Goal: Information Seeking & Learning: Check status

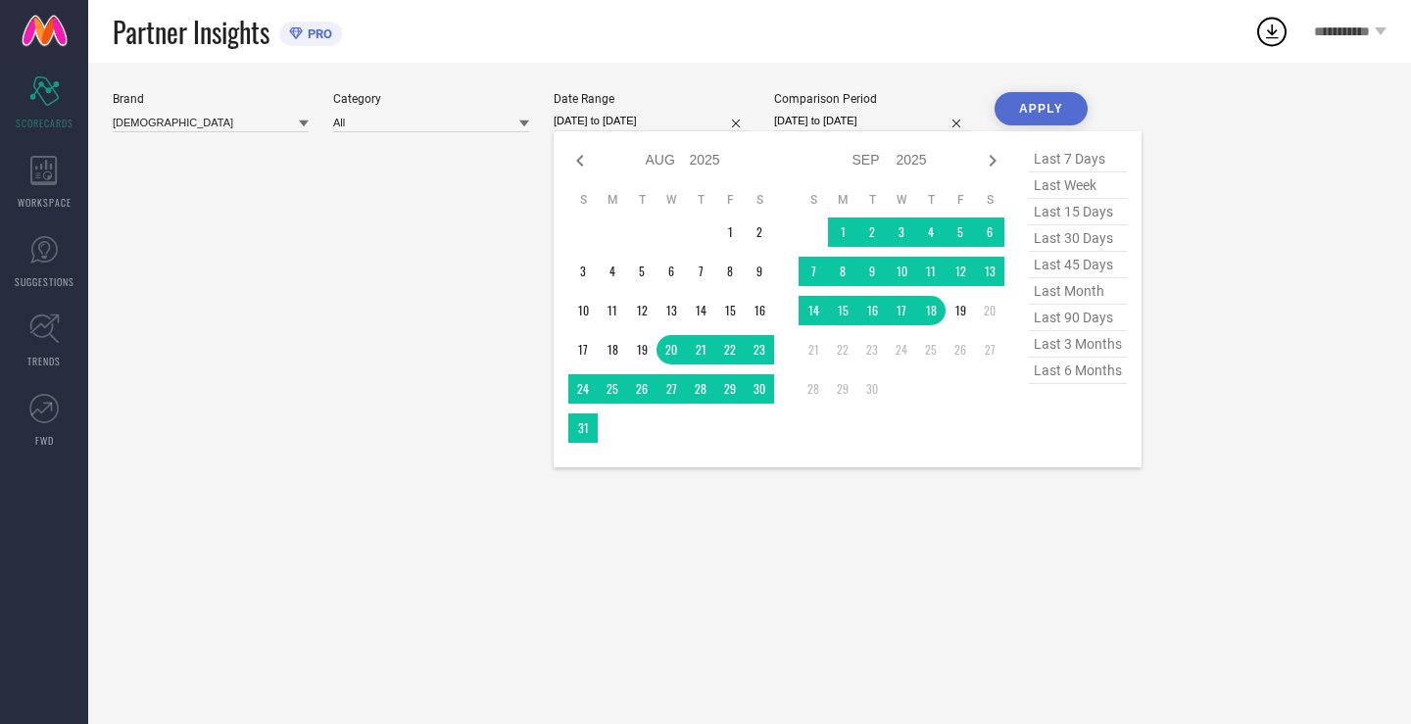
select select "7"
select select "2025"
select select "8"
select select "2025"
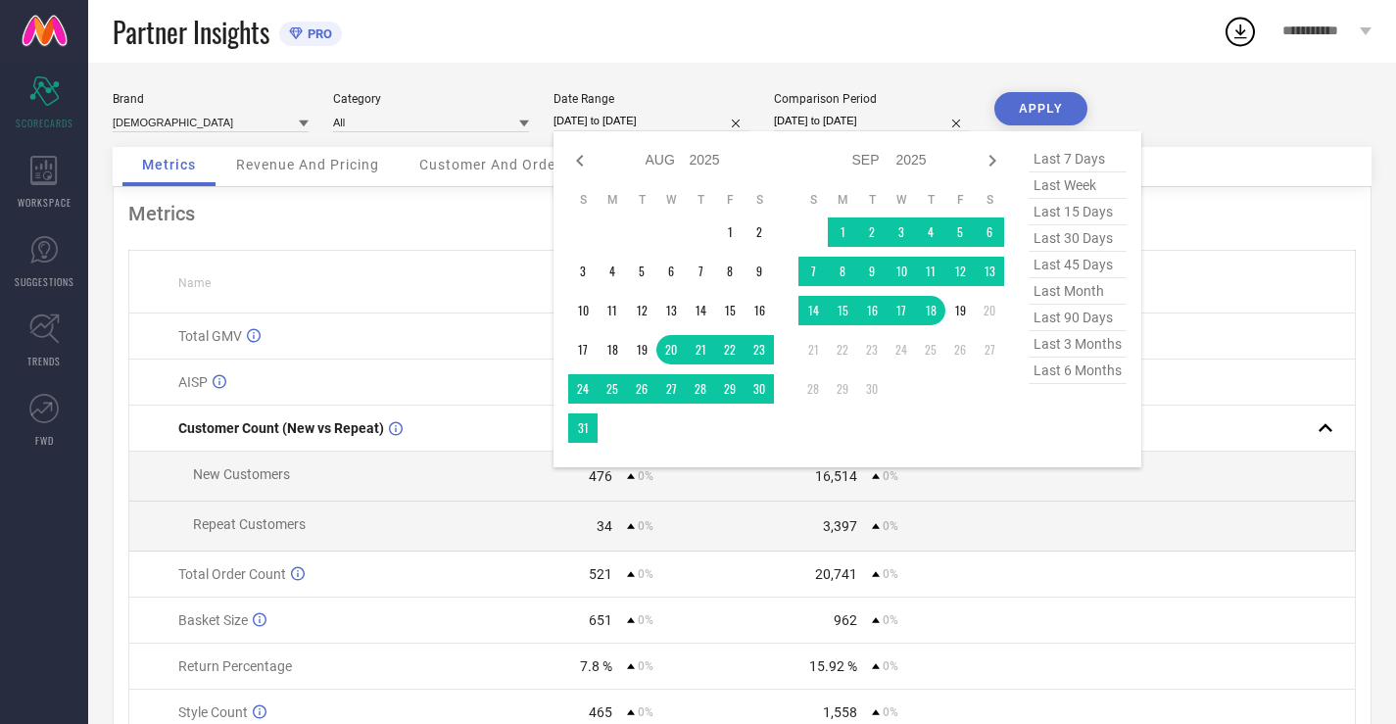
click at [1065, 235] on span "last 30 days" at bounding box center [1078, 238] width 98 height 26
type input "[DATE] to [DATE]"
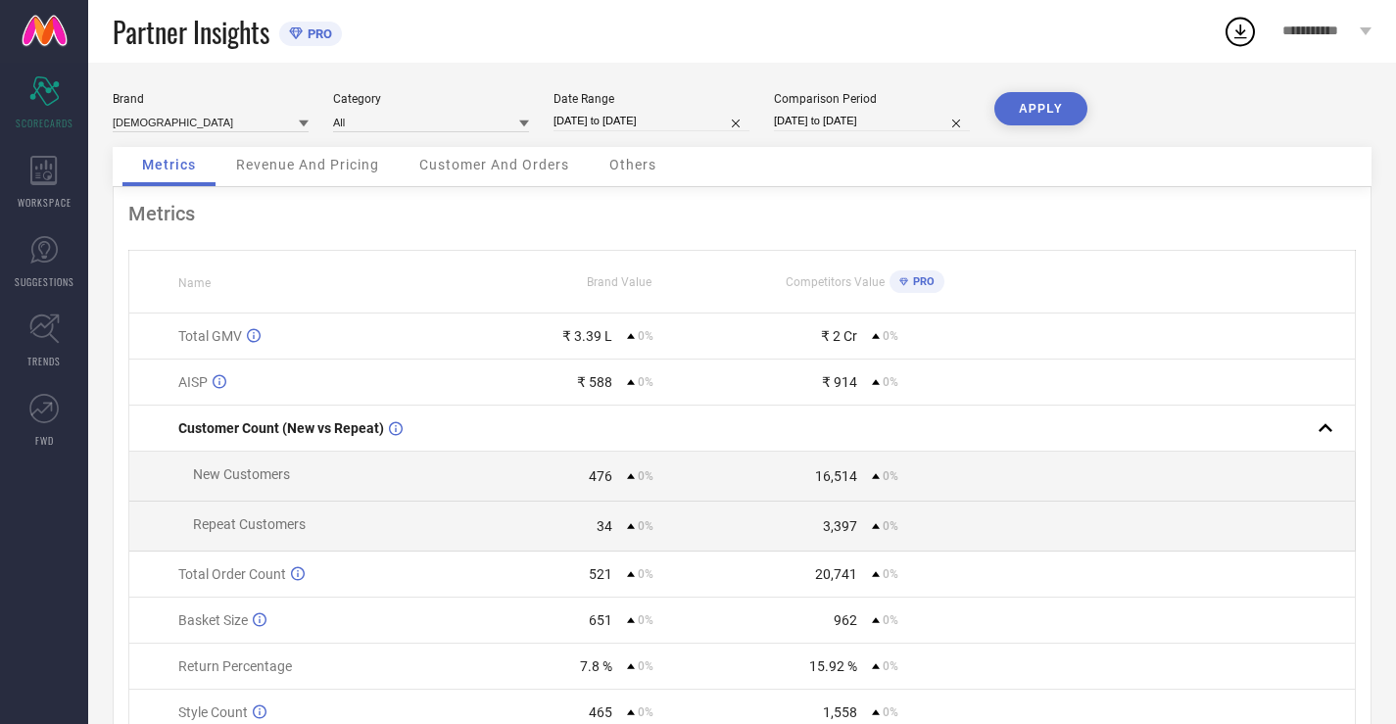
click at [863, 131] on div "Comparison Period [DATE] to [DATE]" at bounding box center [872, 112] width 196 height 40
select select "7"
select select "2025"
select select "8"
select select "2025"
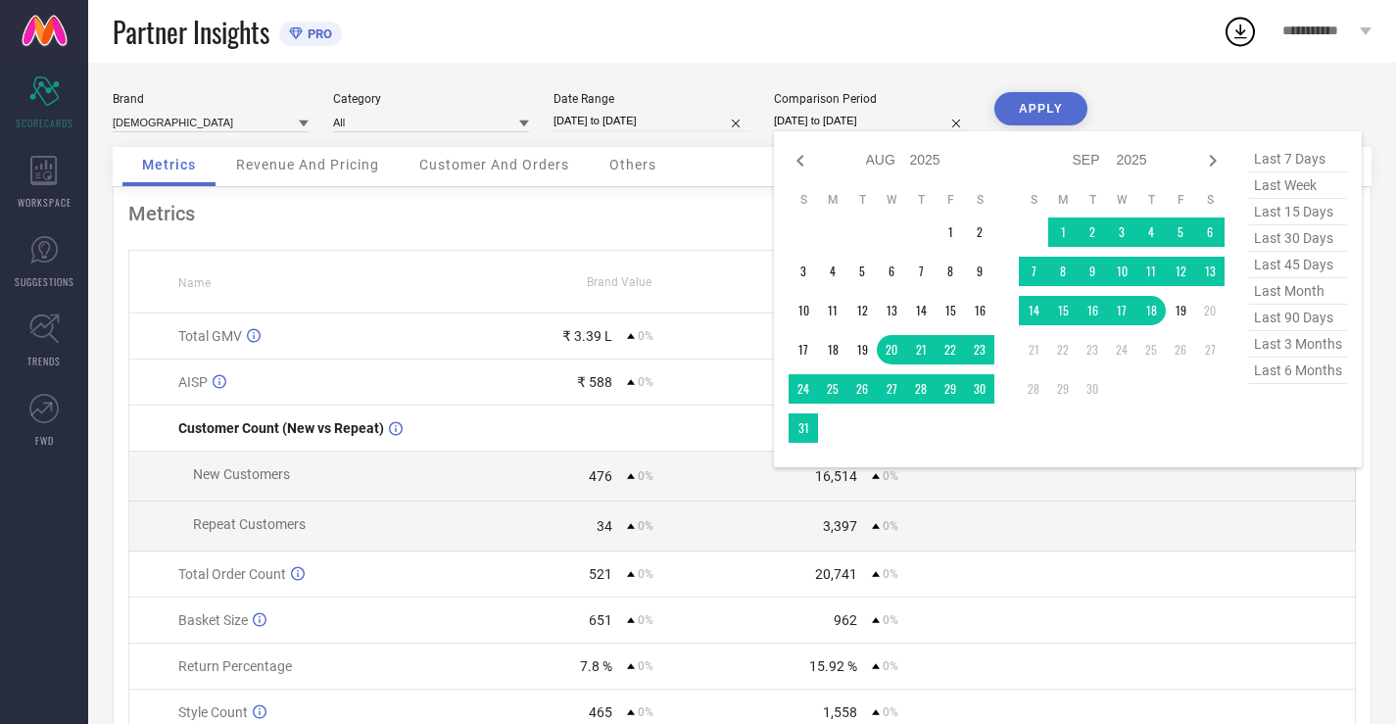
click at [854, 120] on input "[DATE] to [DATE]" at bounding box center [872, 121] width 196 height 21
click at [1266, 246] on span "last 30 days" at bounding box center [1298, 238] width 98 height 26
type input "[DATE] to [DATE]"
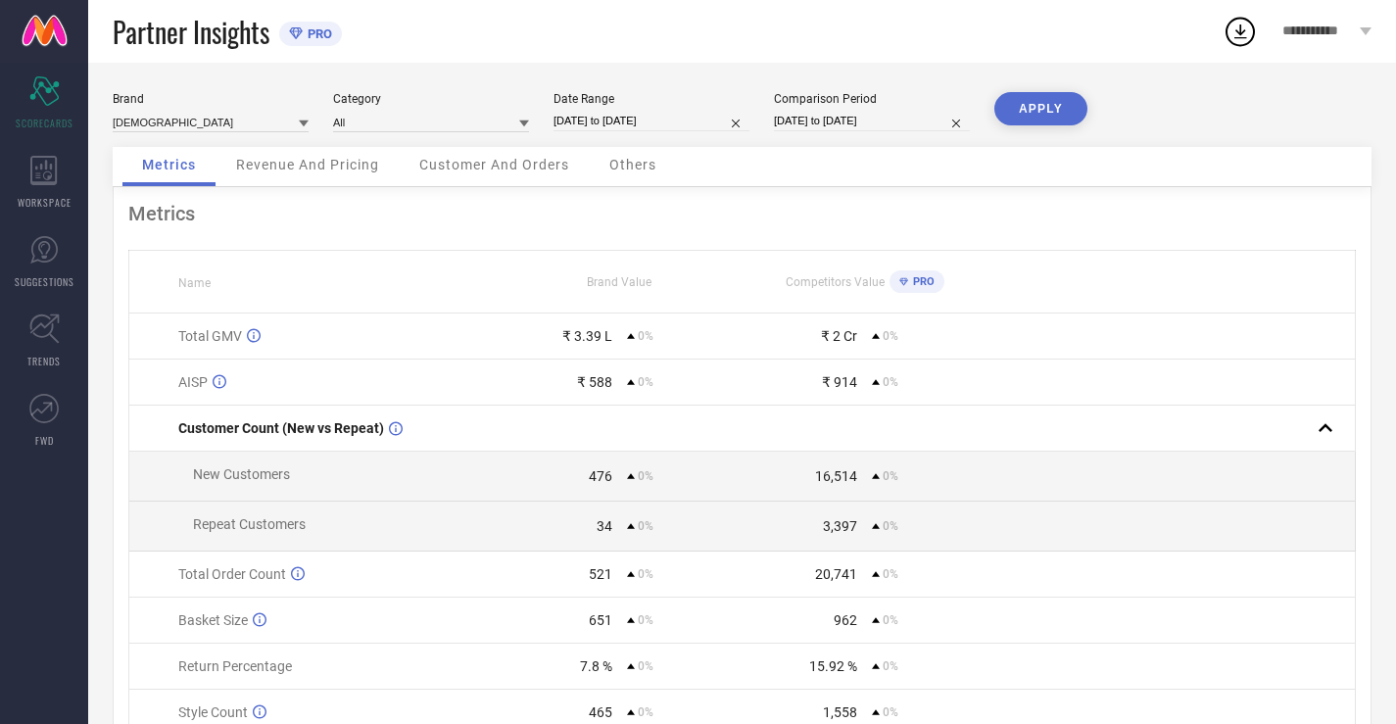
click at [1024, 103] on button "APPLY" at bounding box center [1041, 108] width 93 height 33
click at [56, 170] on icon at bounding box center [43, 170] width 26 height 29
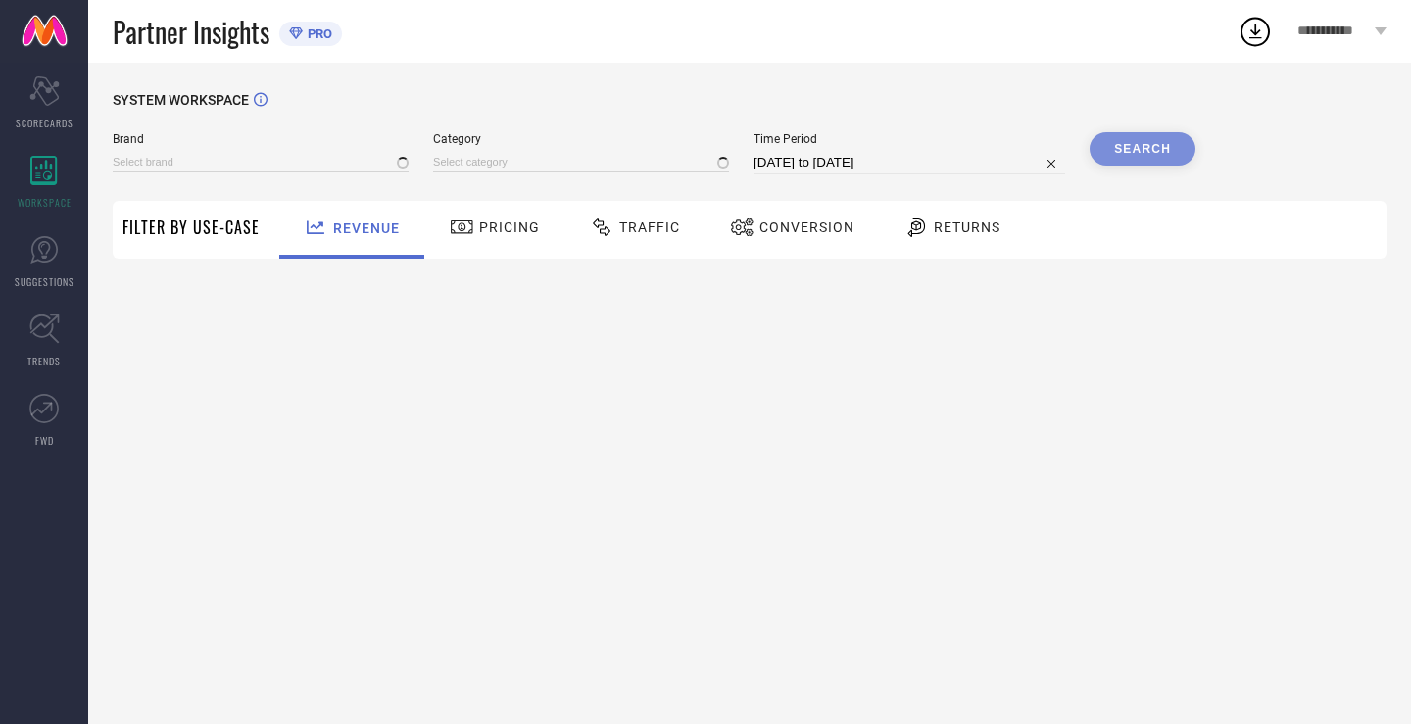
type input "[DEMOGRAPHIC_DATA]"
type input "All"
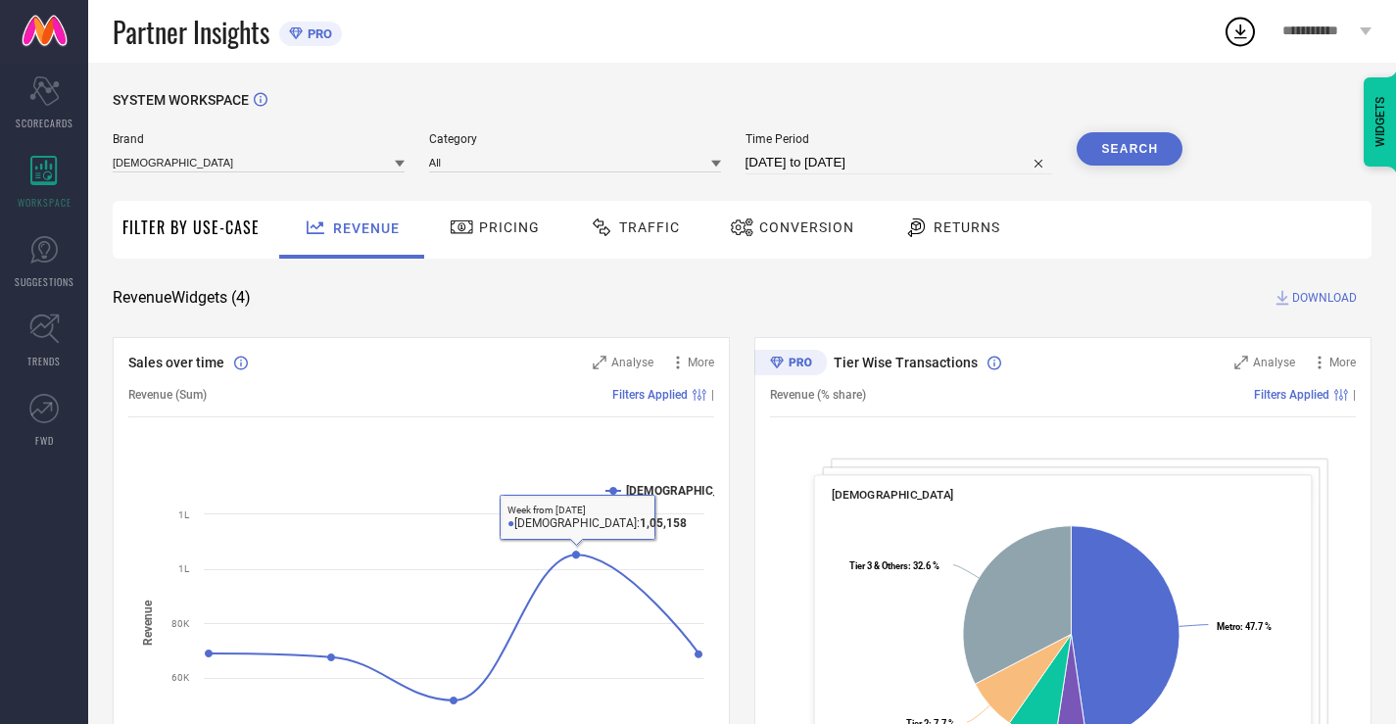
click at [475, 250] on div "Pricing" at bounding box center [494, 230] width 139 height 58
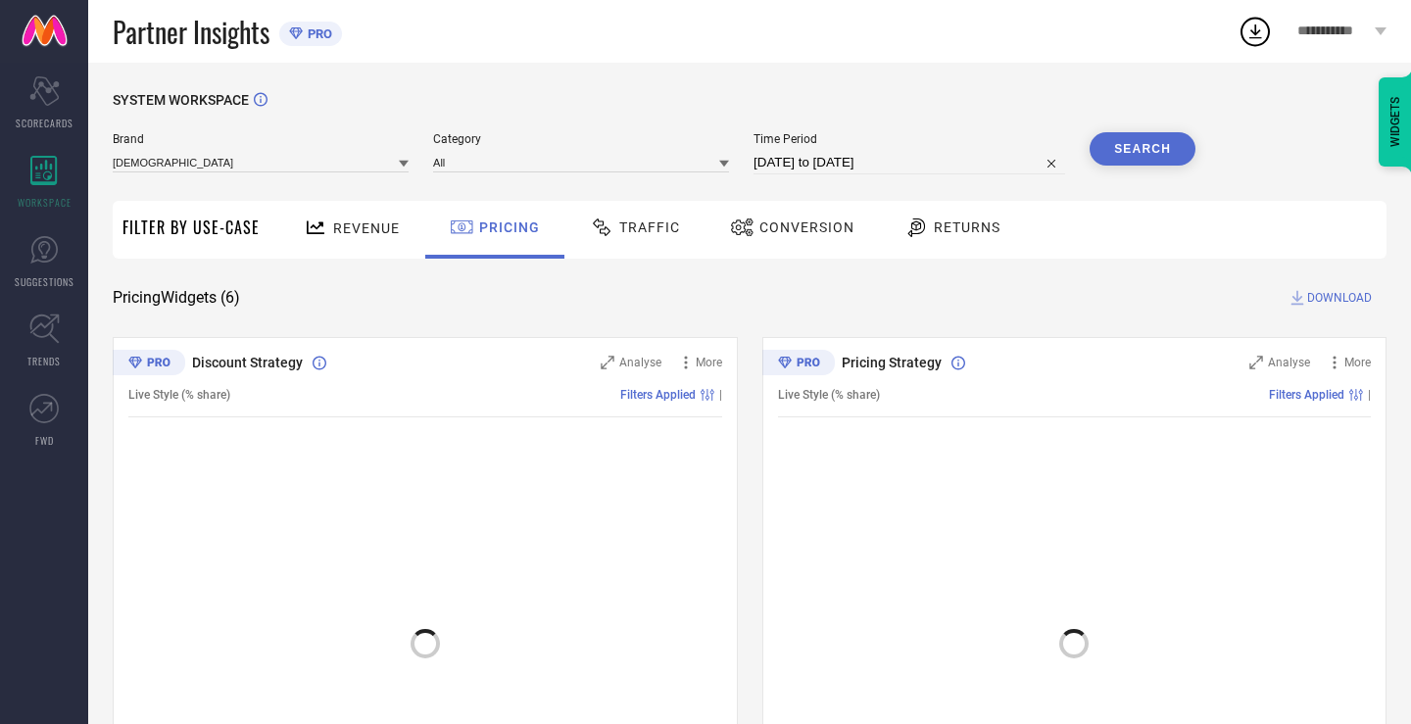
drag, startPoint x: 1410, startPoint y: 264, endPoint x: 1410, endPoint y: 368, distance: 104.9
click at [1410, 368] on html "**********" at bounding box center [705, 362] width 1411 height 724
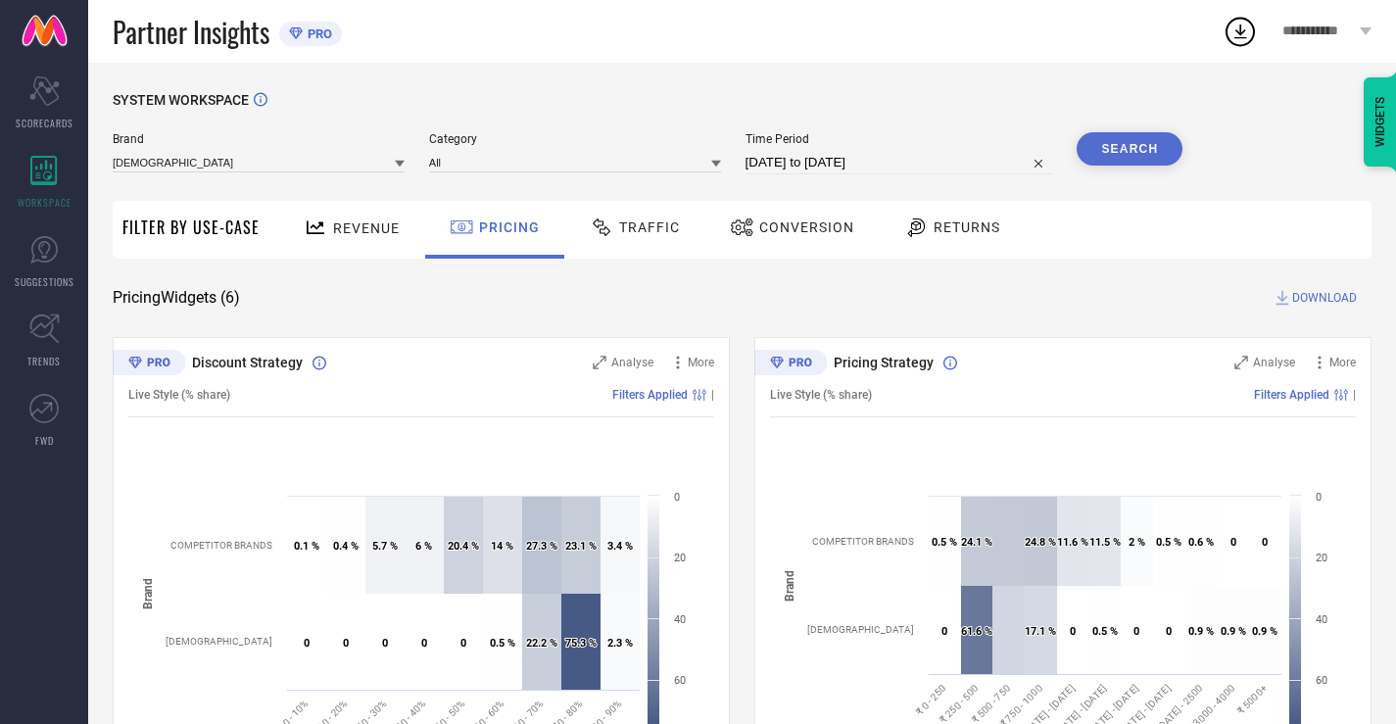
click at [616, 238] on div "Traffic" at bounding box center [635, 227] width 100 height 33
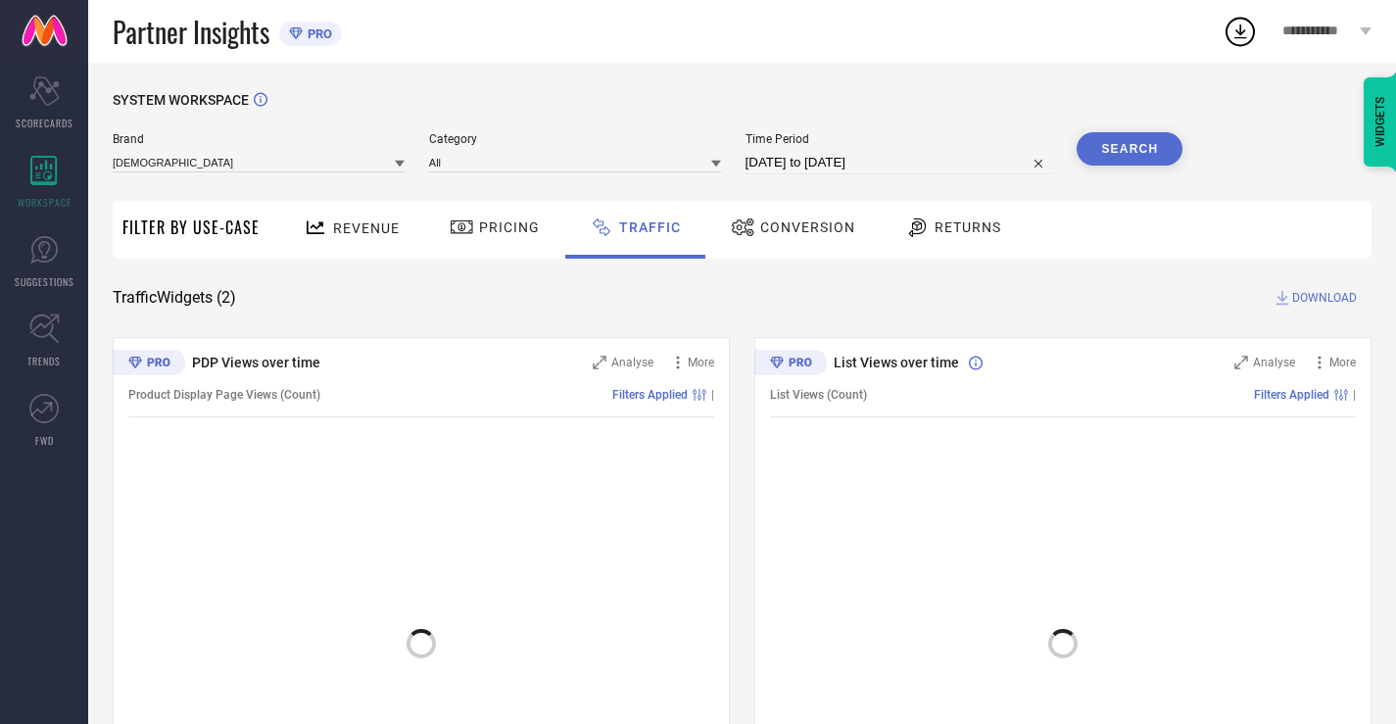
scroll to position [133, 0]
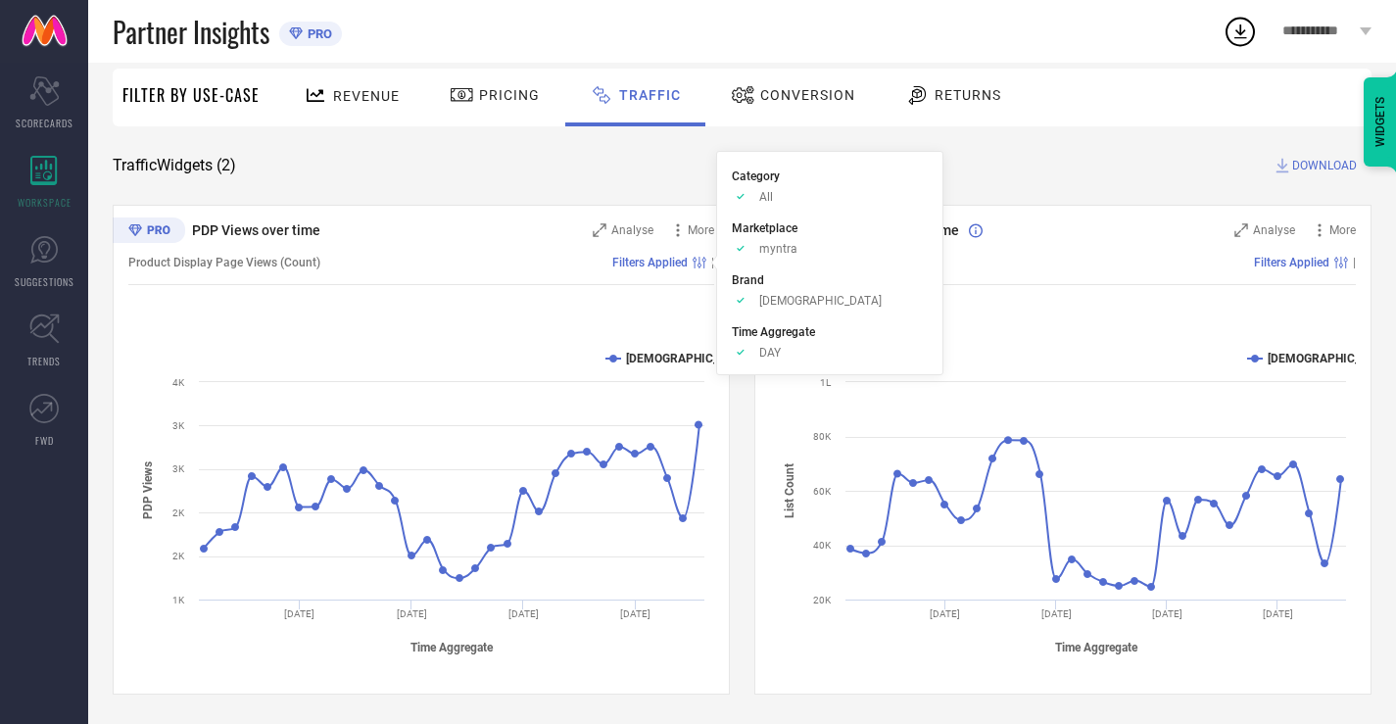
click at [728, 81] on div "Conversion" at bounding box center [793, 94] width 134 height 33
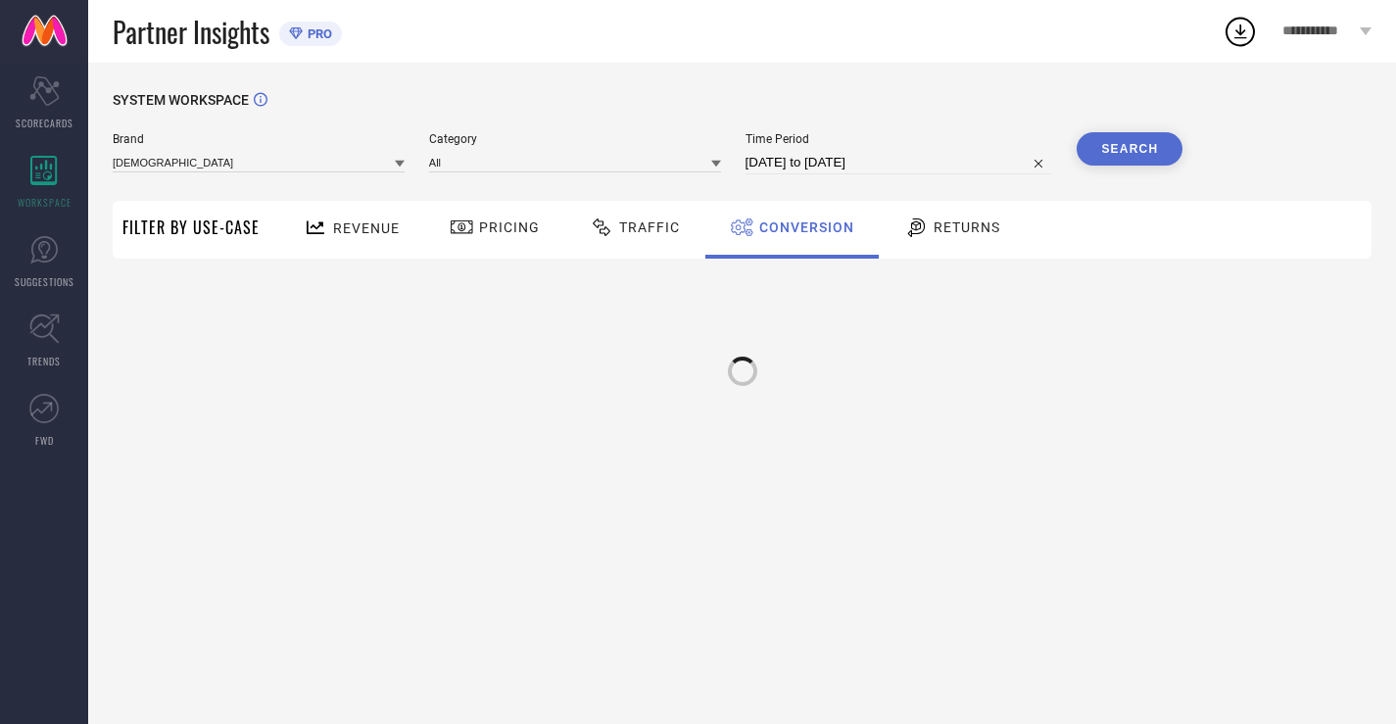
scroll to position [0, 0]
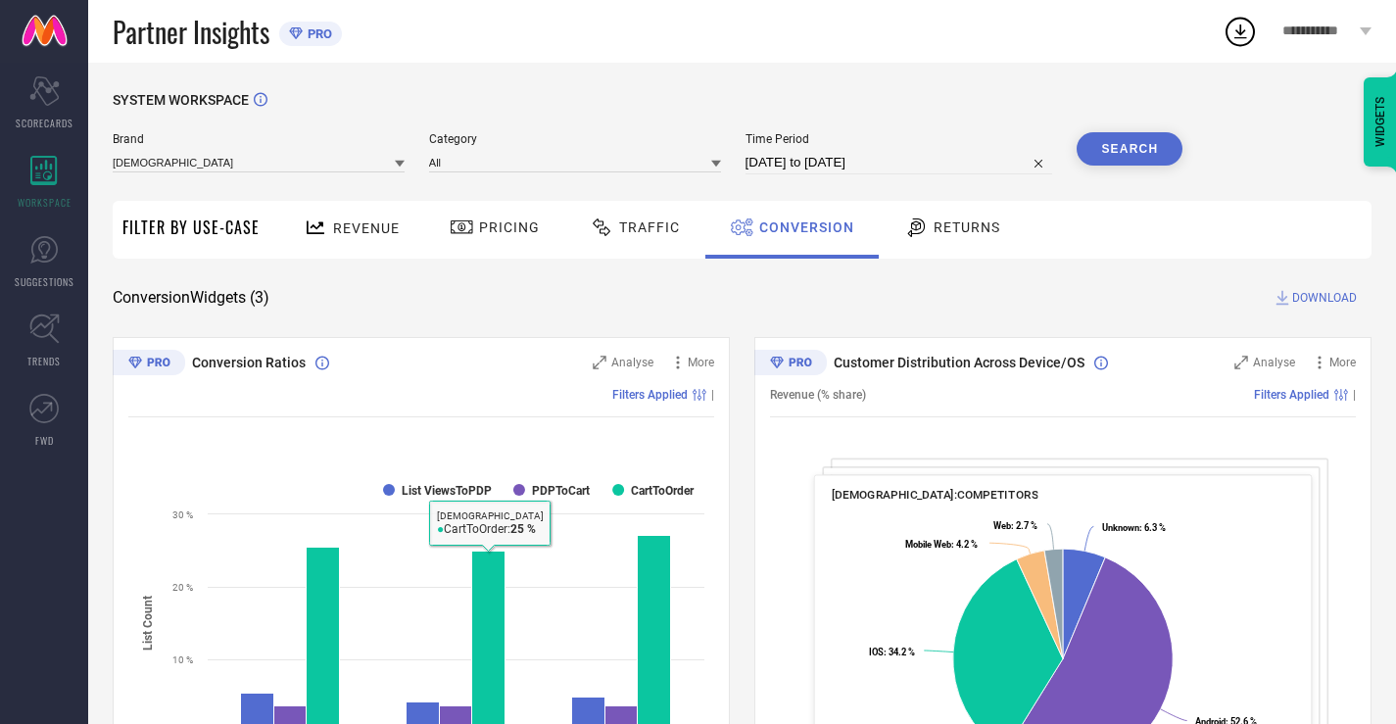
click at [1002, 247] on div "Returns" at bounding box center [952, 230] width 145 height 58
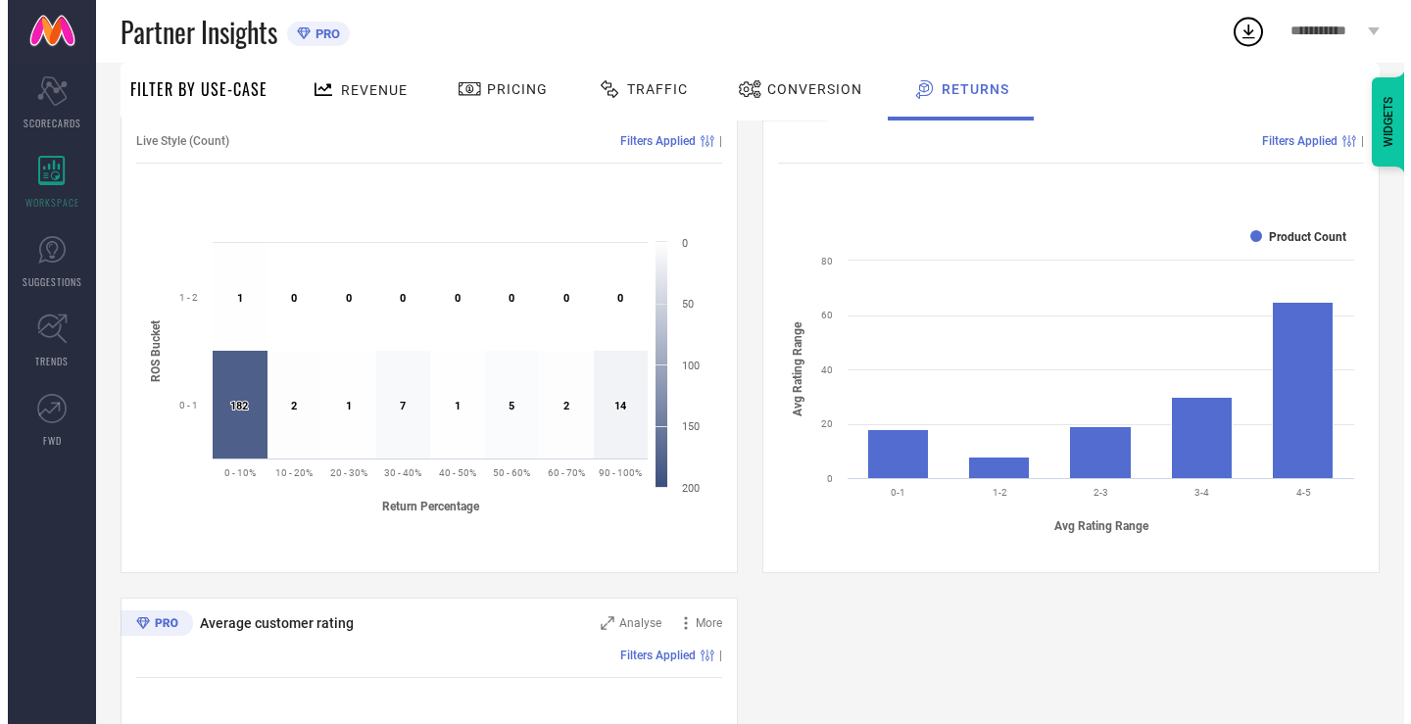
scroll to position [693, 0]
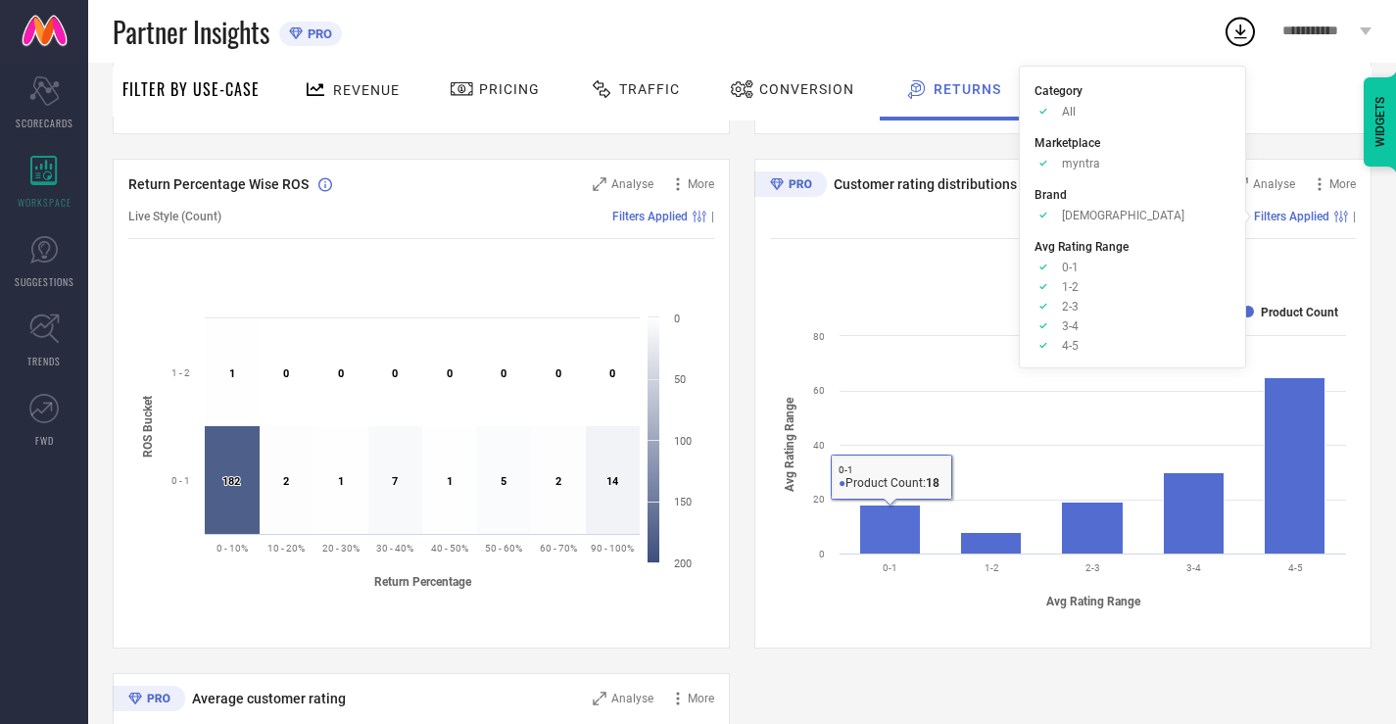
click at [1300, 191] on div "More" at bounding box center [1325, 184] width 61 height 20
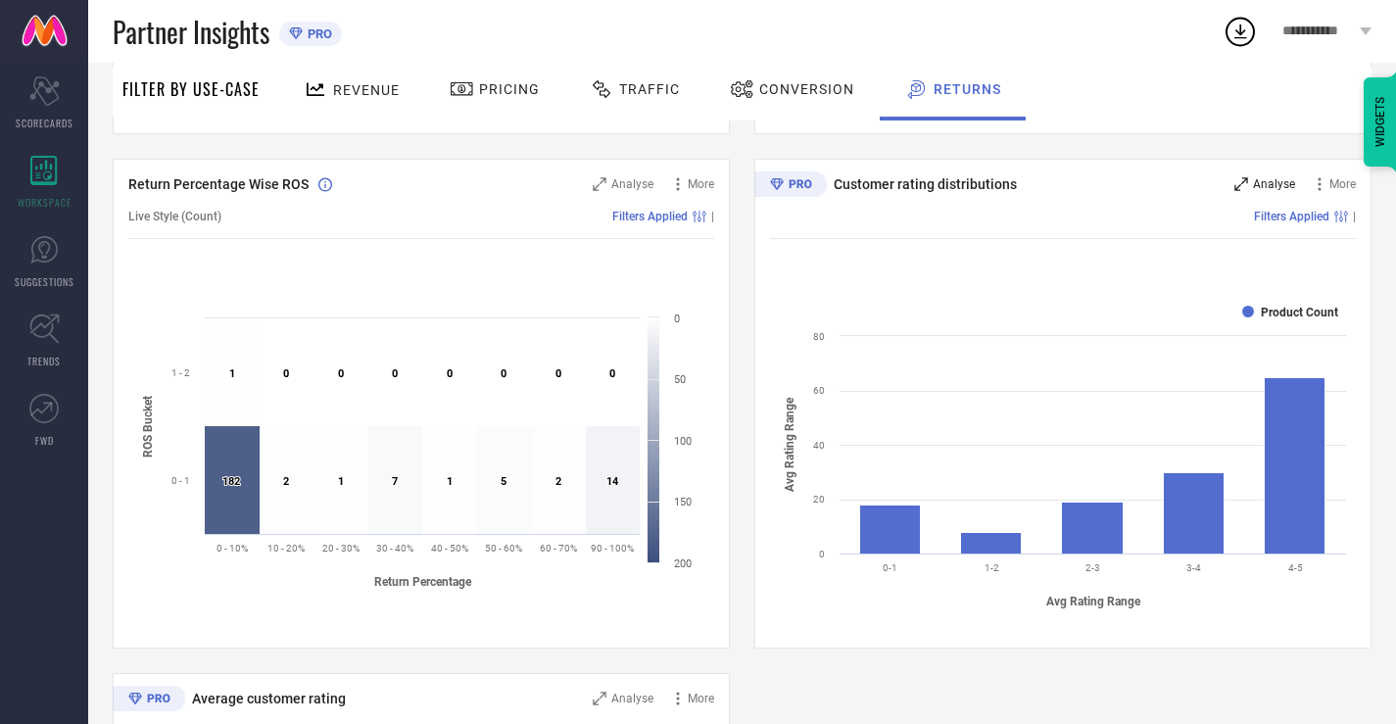
click at [1291, 183] on span "Analyse" at bounding box center [1274, 184] width 42 height 14
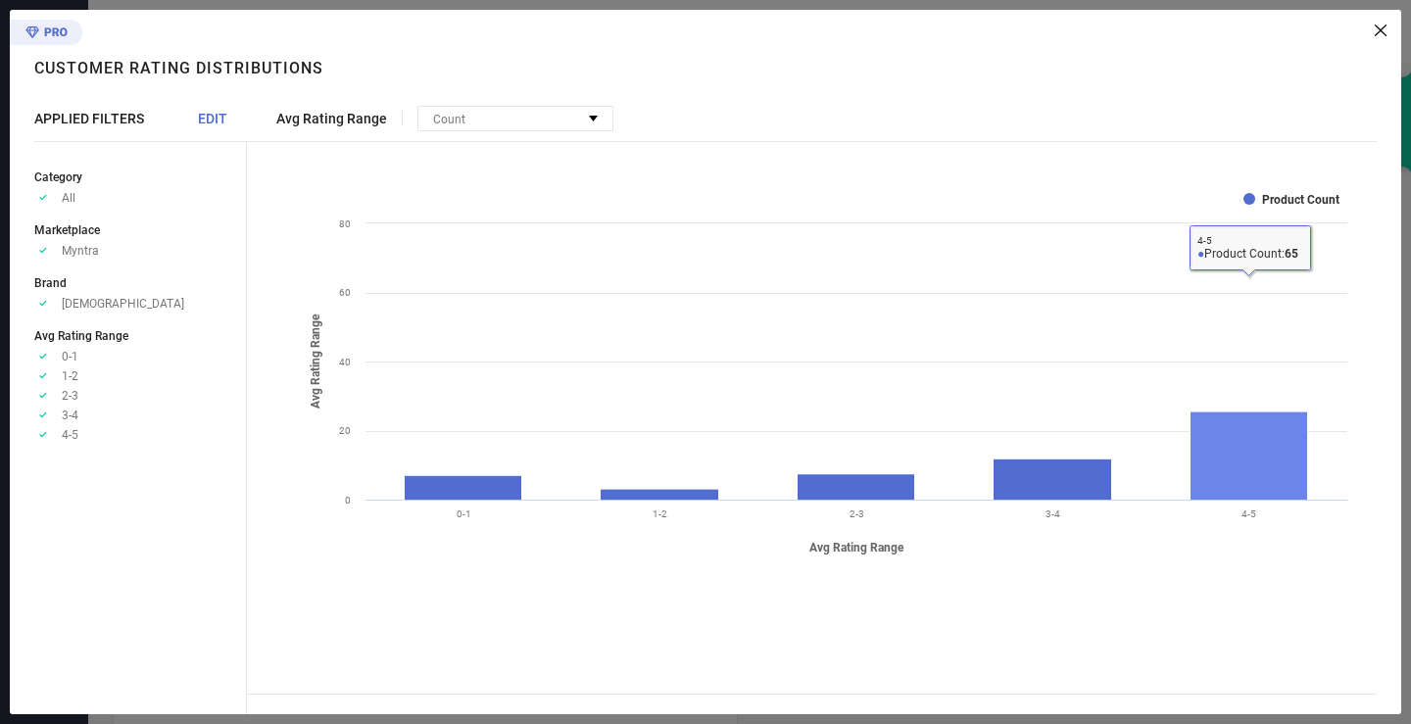
click at [1245, 434] on rect at bounding box center [1250, 456] width 118 height 88
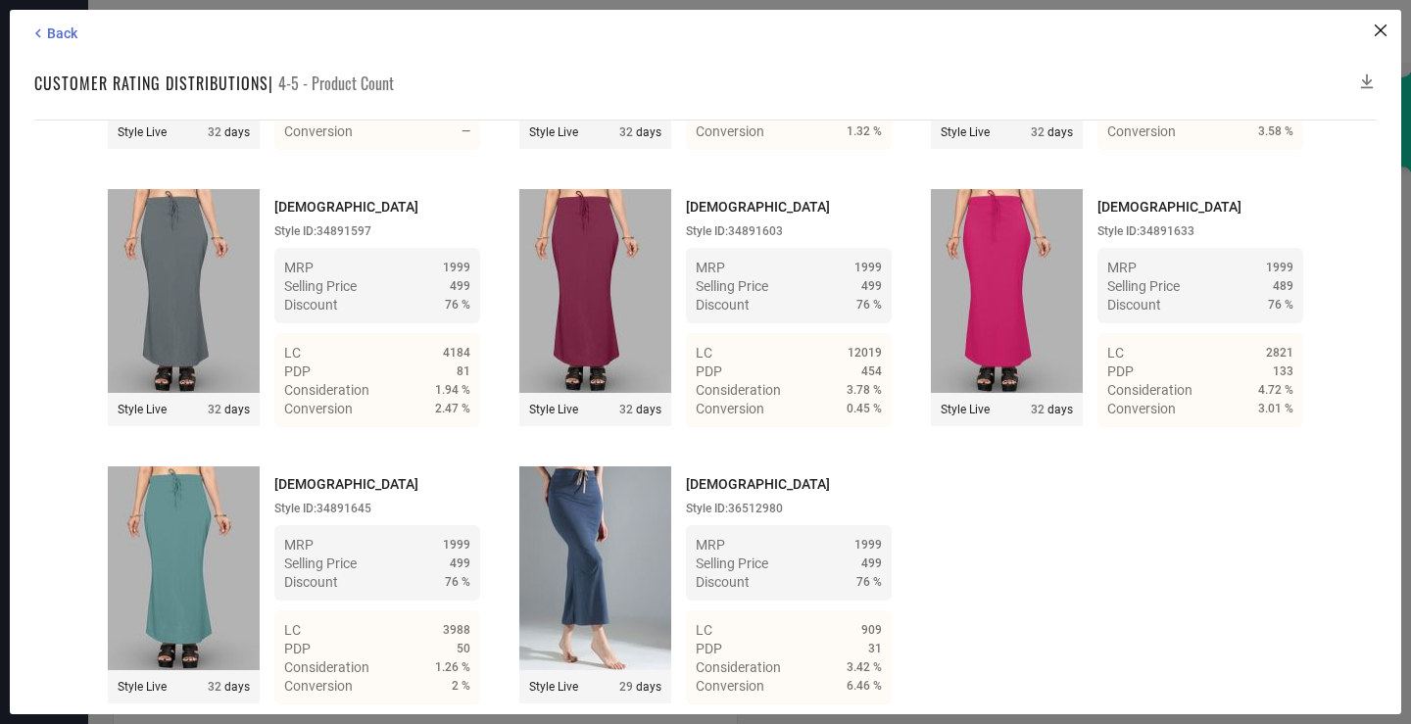
scroll to position [8645, 0]
